Goal: Information Seeking & Learning: Learn about a topic

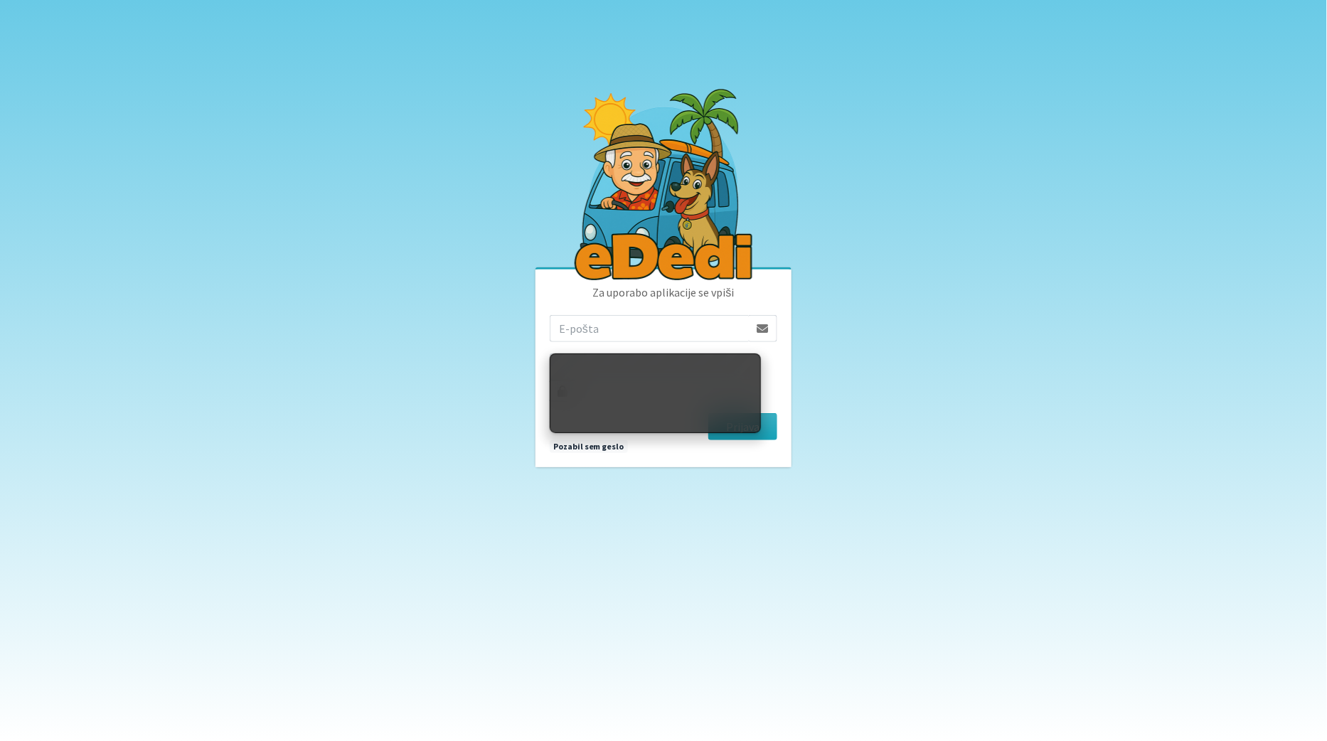
type input "ziga.dobnikar@protonmail.com"
drag, startPoint x: 0, startPoint y: 0, endPoint x: 1036, endPoint y: 410, distance: 1114.1
click at [1036, 410] on body "Za uporabo aplikacije se vpiši ziga.dobnikar@protonmail.com Prijava Pozabil sem…" at bounding box center [663, 370] width 1327 height 741
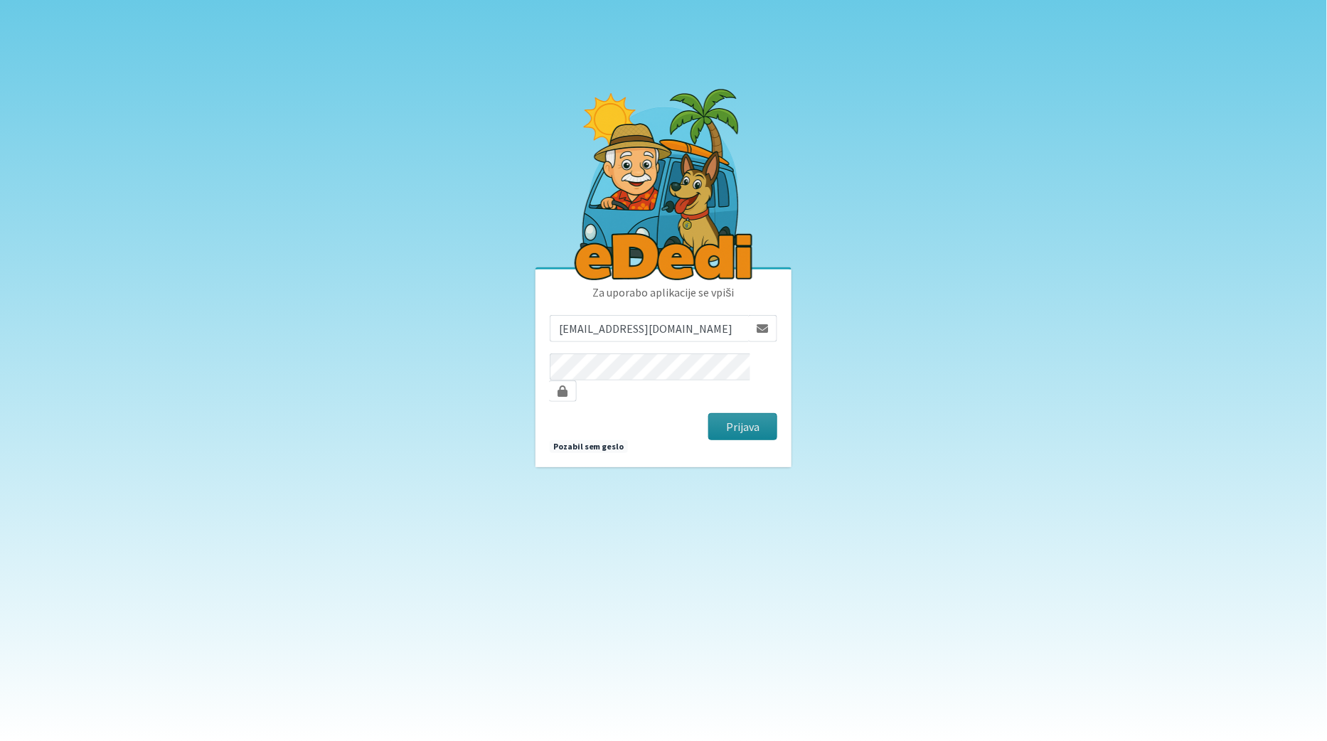
drag, startPoint x: 1036, startPoint y: 410, endPoint x: 762, endPoint y: 409, distance: 273.7
click at [762, 413] on button "Prijava" at bounding box center [742, 426] width 69 height 27
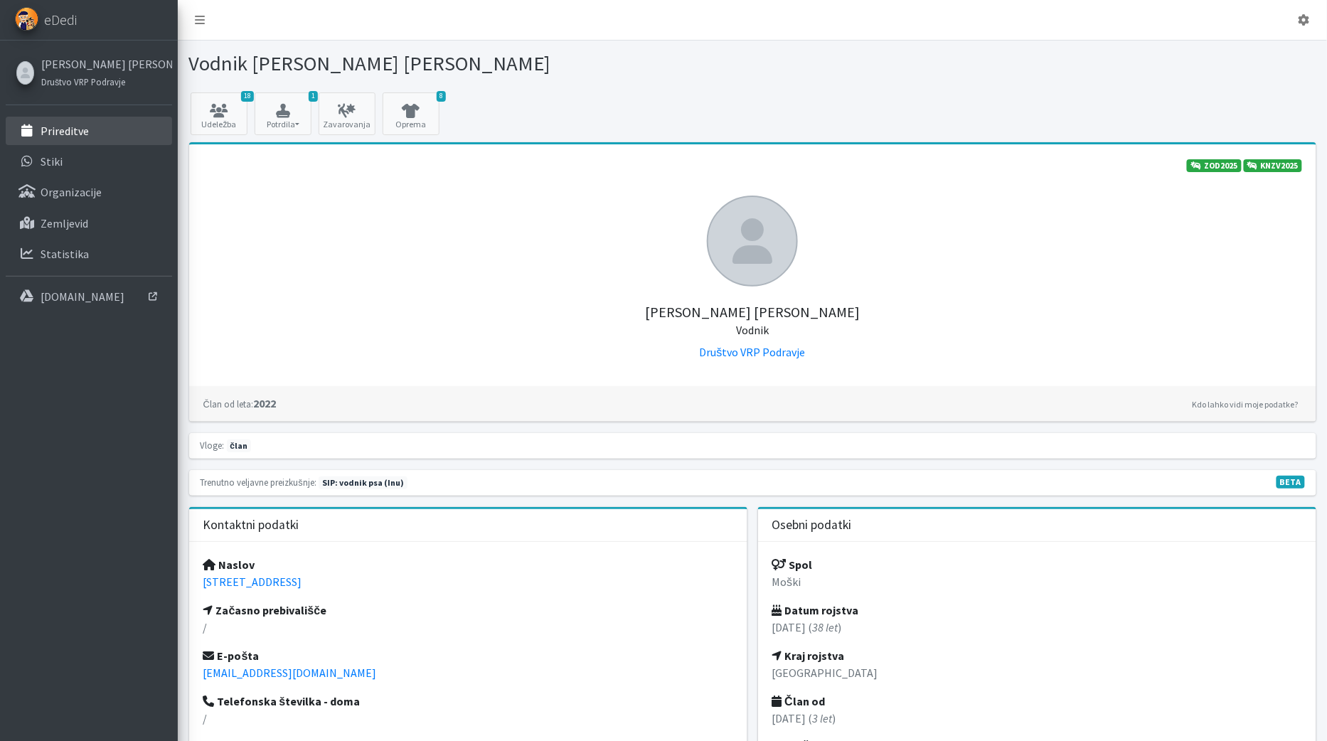
drag, startPoint x: 0, startPoint y: 0, endPoint x: 81, endPoint y: 137, distance: 159.4
click at [81, 137] on link "Prireditve" at bounding box center [89, 131] width 166 height 28
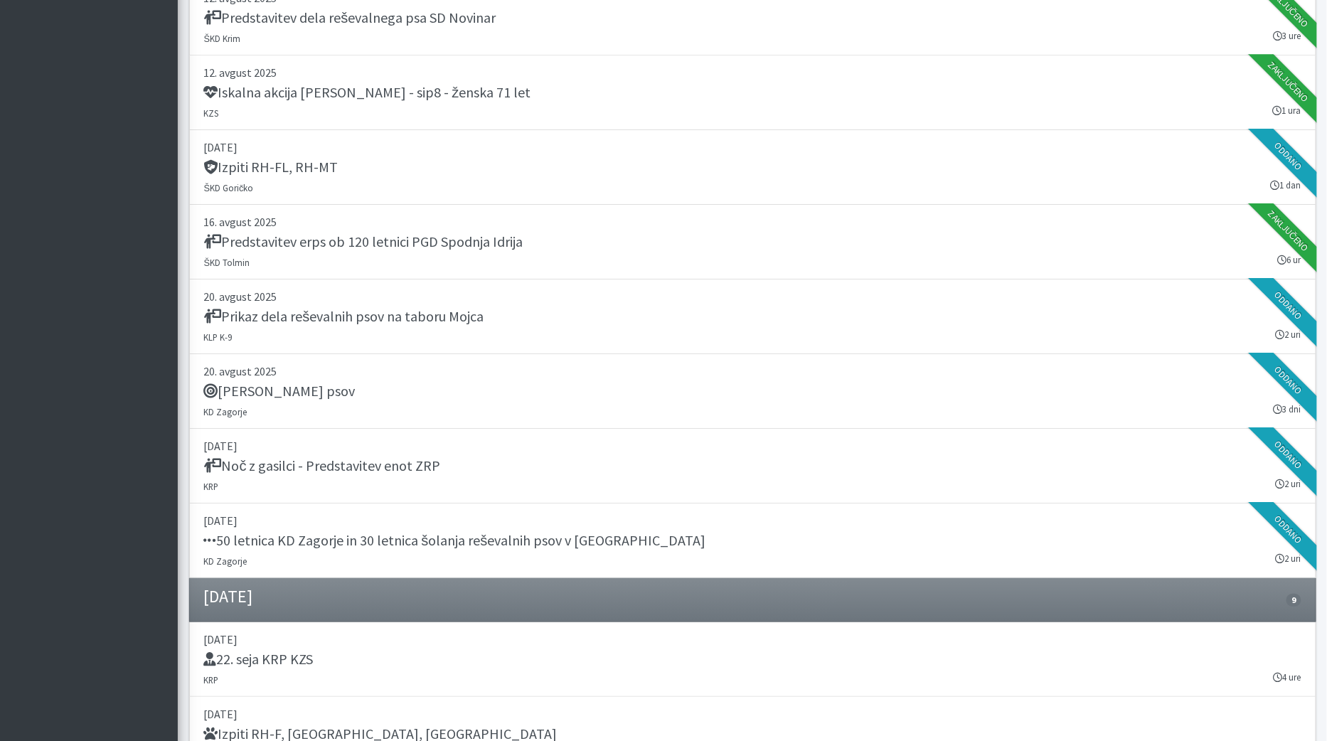
scroll to position [1561, 0]
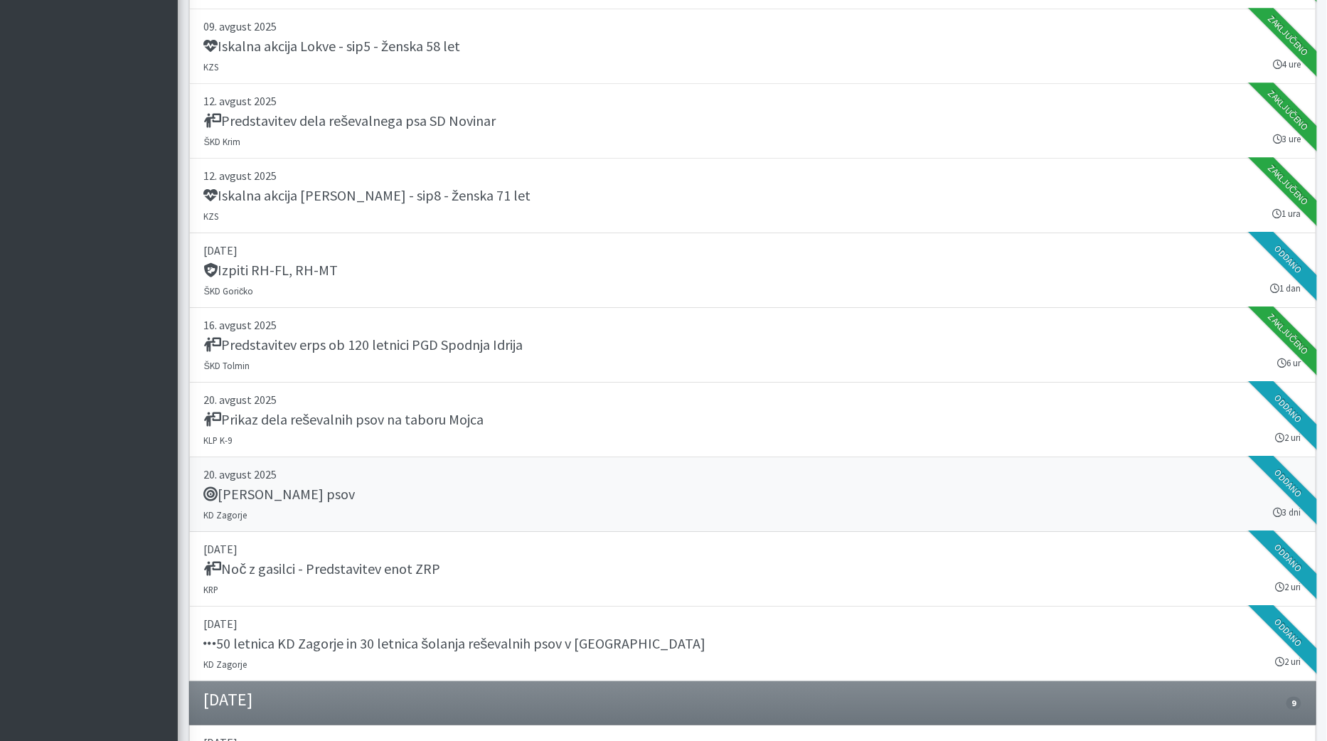
click at [352, 486] on div "[PERSON_NAME] psov" at bounding box center [752, 496] width 1097 height 20
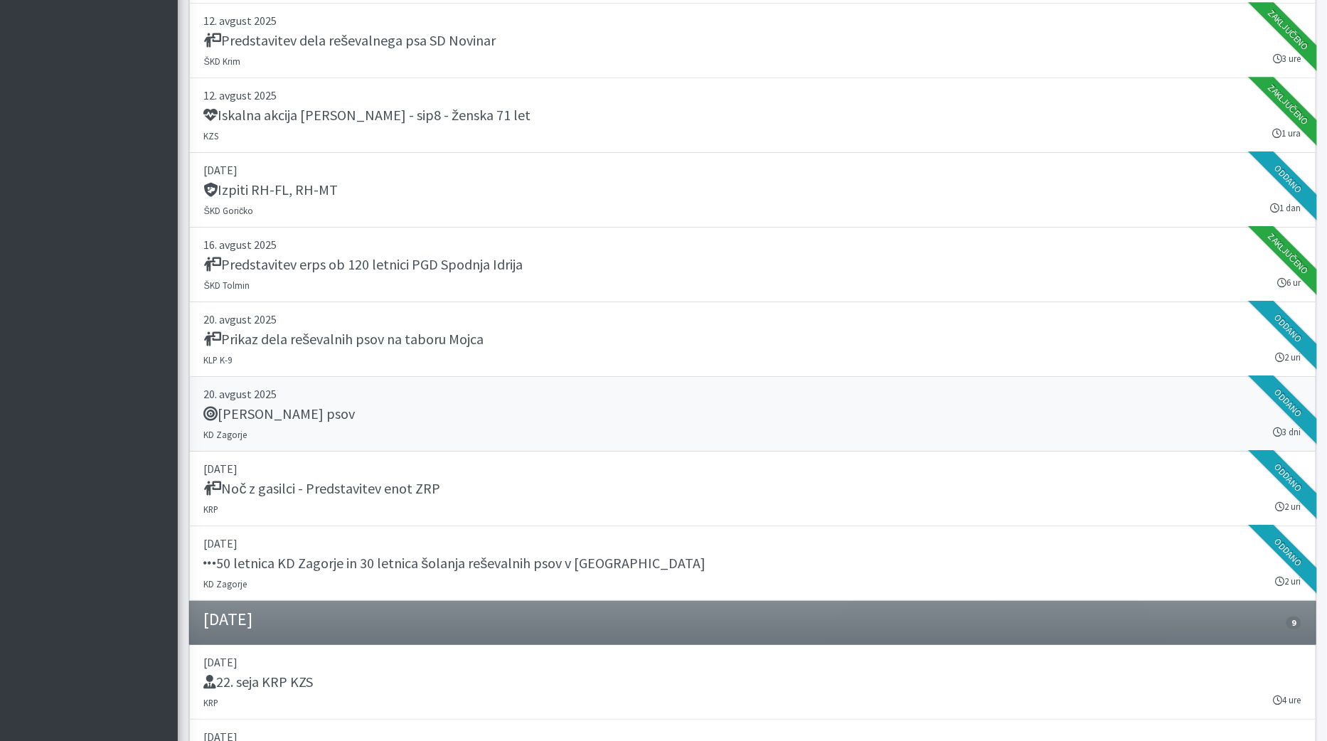
scroll to position [1643, 0]
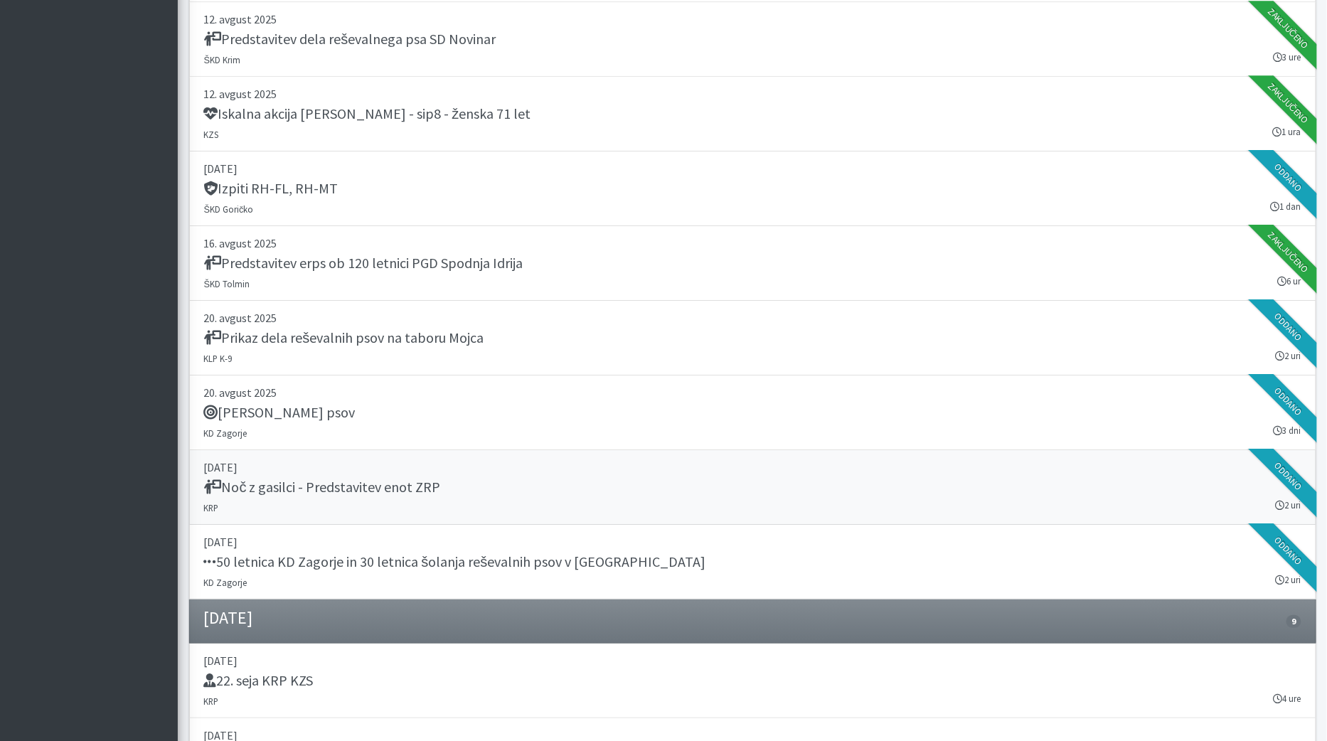
click at [445, 459] on p "[DATE]" at bounding box center [752, 467] width 1097 height 17
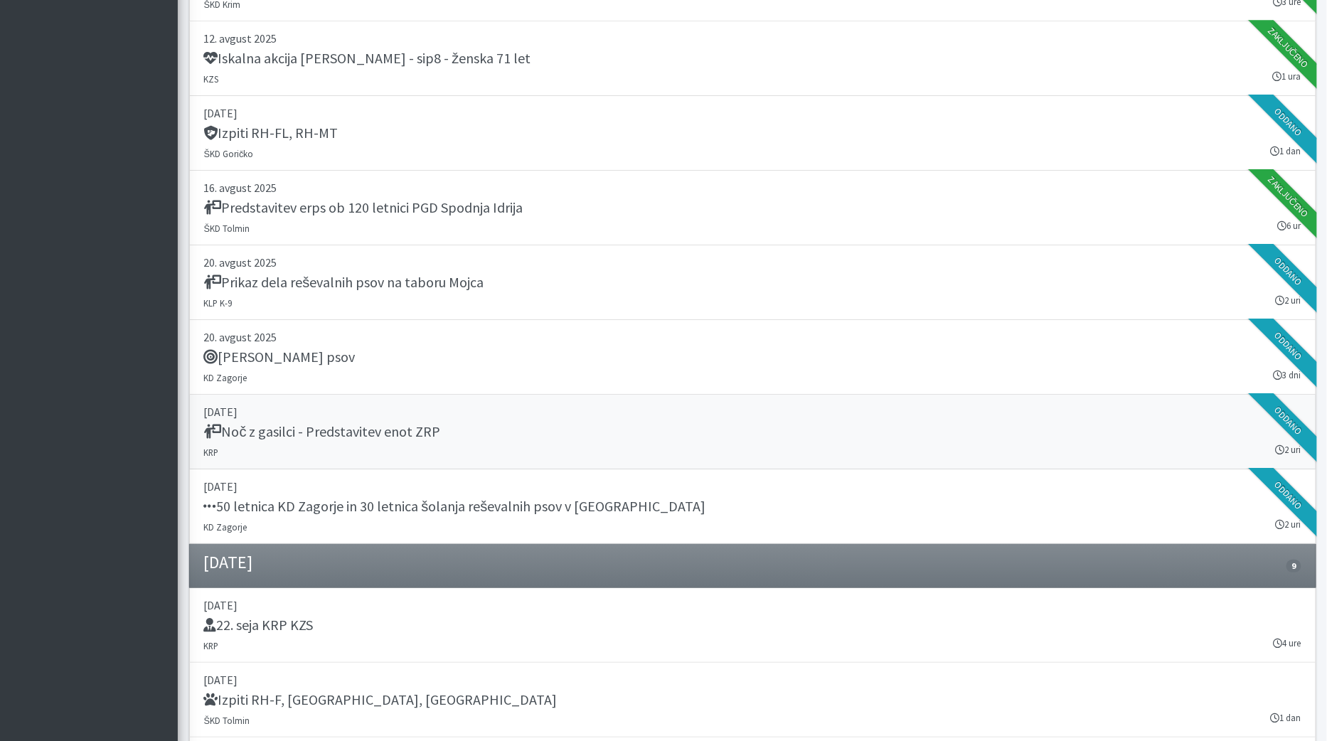
scroll to position [1820, 0]
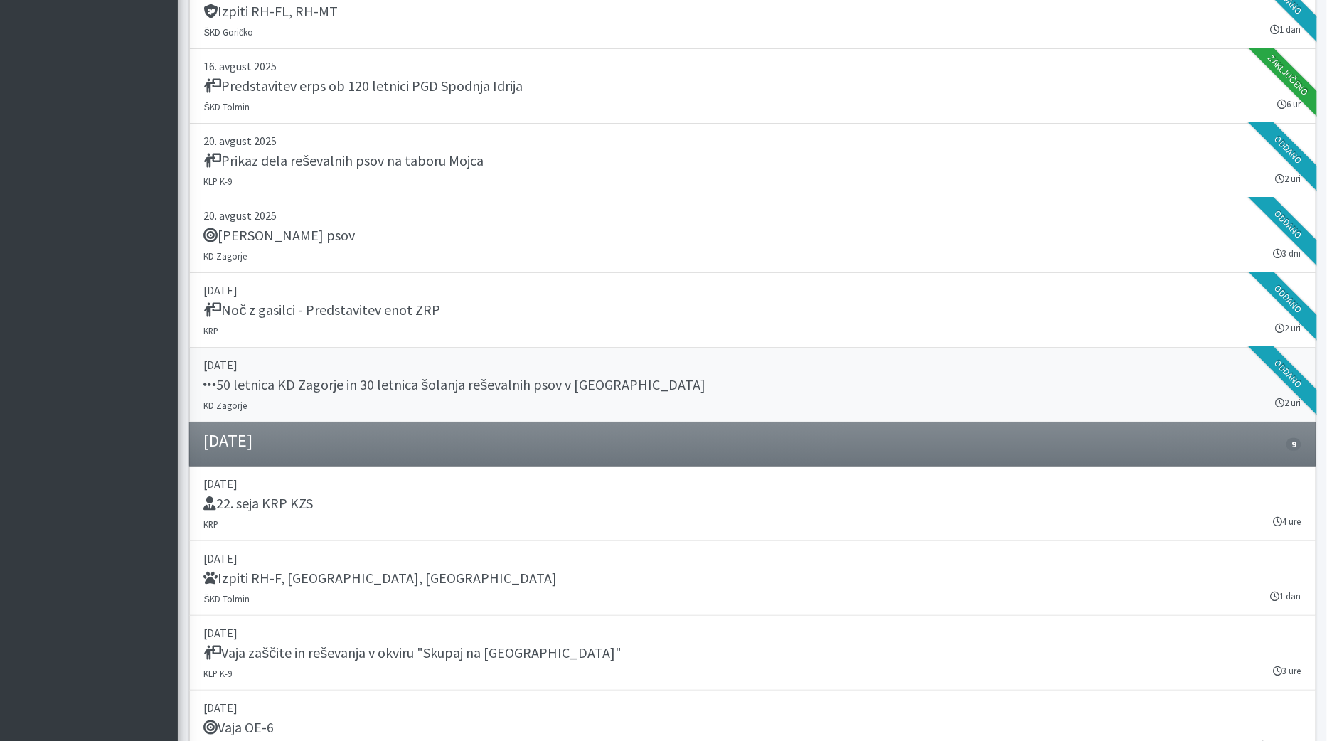
click at [473, 361] on p "[DATE]" at bounding box center [752, 364] width 1097 height 17
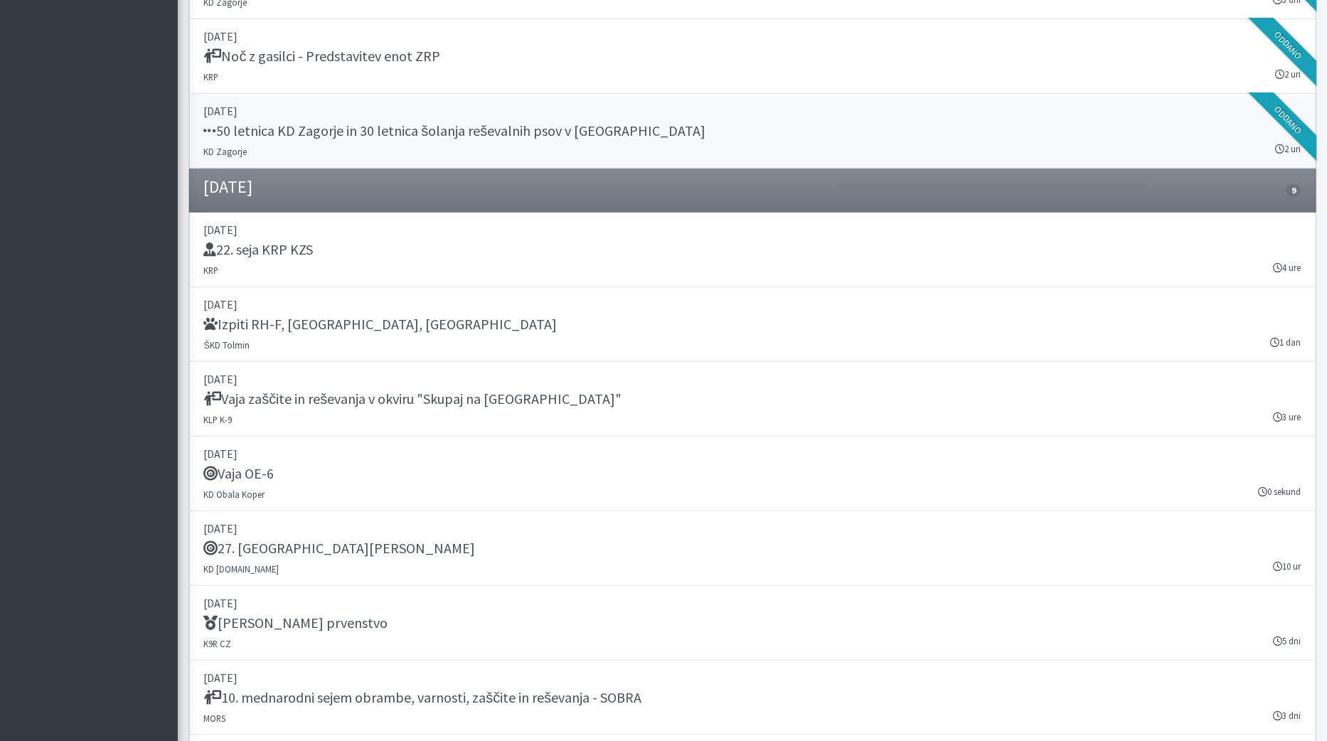
scroll to position [2097, 0]
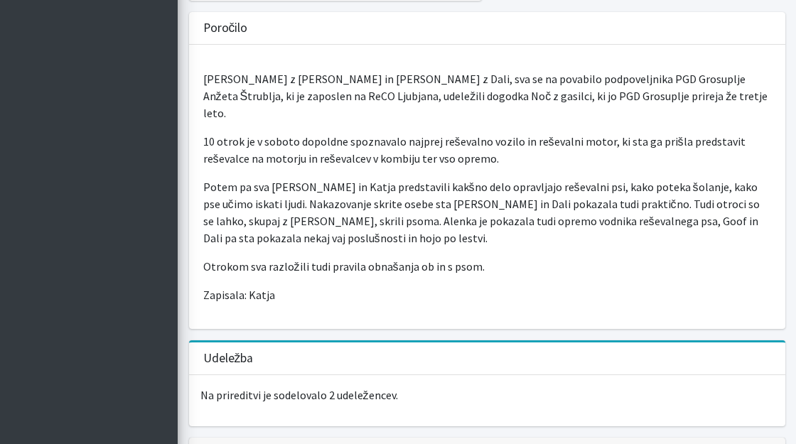
scroll to position [409, 0]
